Goal: Book appointment/travel/reservation

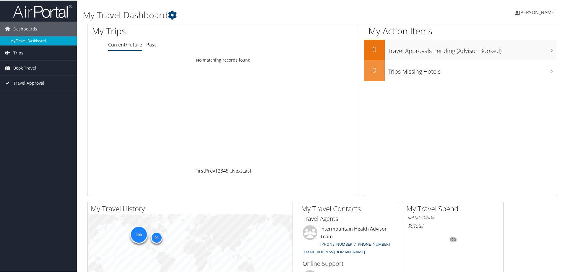
click at [25, 67] on span "Book Travel" at bounding box center [24, 67] width 23 height 15
click at [33, 99] on link "Book/Manage Online Trips" at bounding box center [38, 96] width 77 height 9
click at [14, 50] on span "Trips" at bounding box center [18, 52] width 10 height 15
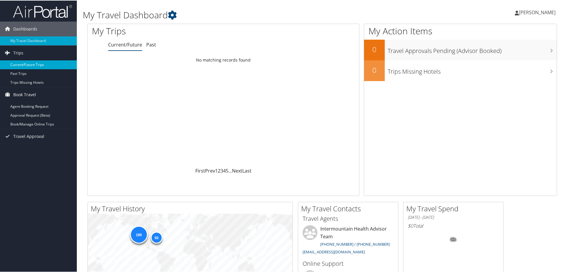
click at [20, 66] on link "Current/Future Trips" at bounding box center [38, 64] width 77 height 9
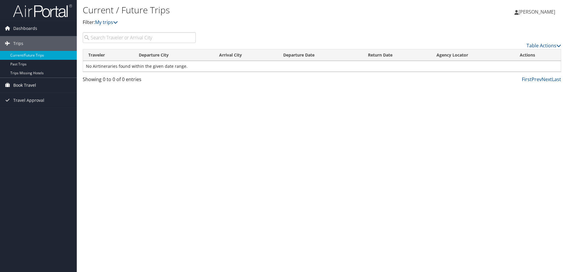
click at [26, 86] on span "Book Travel" at bounding box center [24, 85] width 23 height 15
click at [26, 113] on link "Book/Manage Online Trips" at bounding box center [38, 114] width 77 height 9
